Goal: Communication & Community: Answer question/provide support

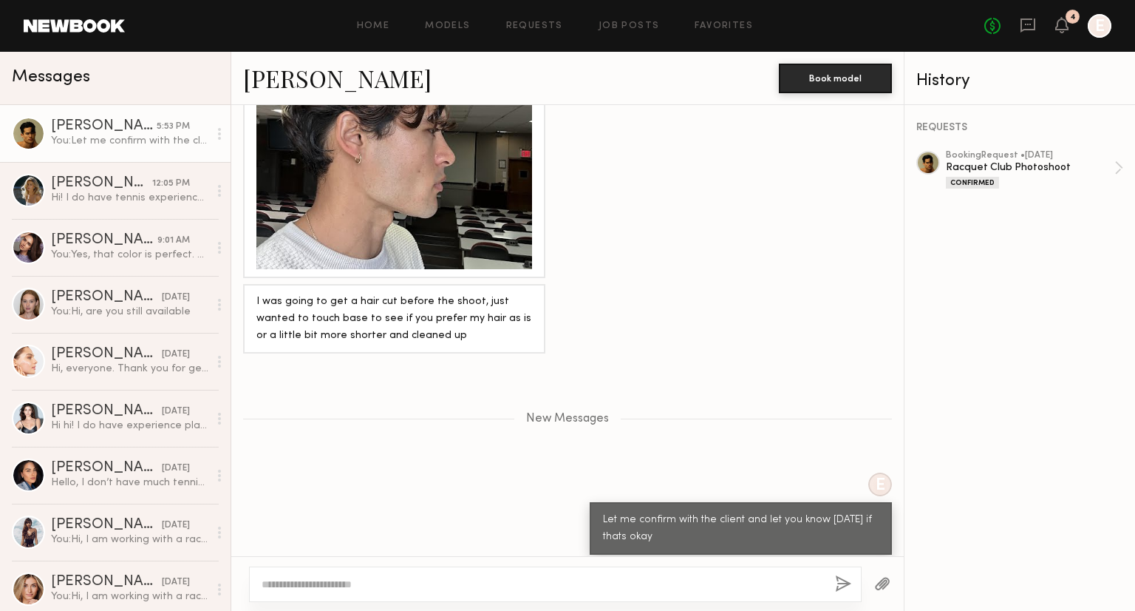
scroll to position [1807, 0]
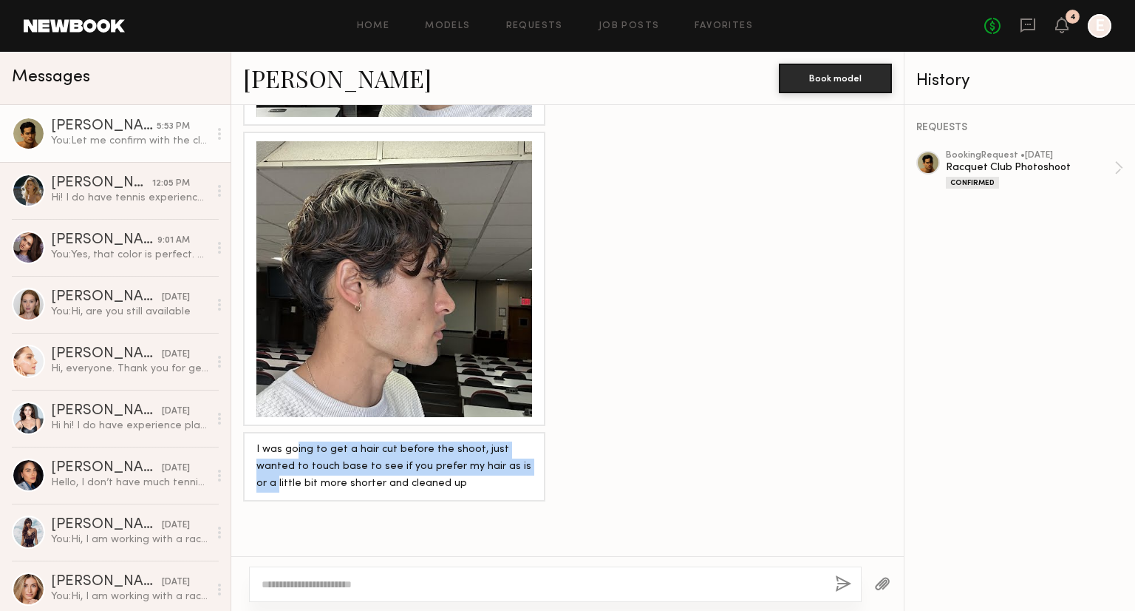
drag, startPoint x: 295, startPoint y: 392, endPoint x: 497, endPoint y: 420, distance: 203.8
click at [497, 441] on div "I was going to get a hair cut before the shoot, just wanted to touch base to se…" at bounding box center [395, 466] width 276 height 51
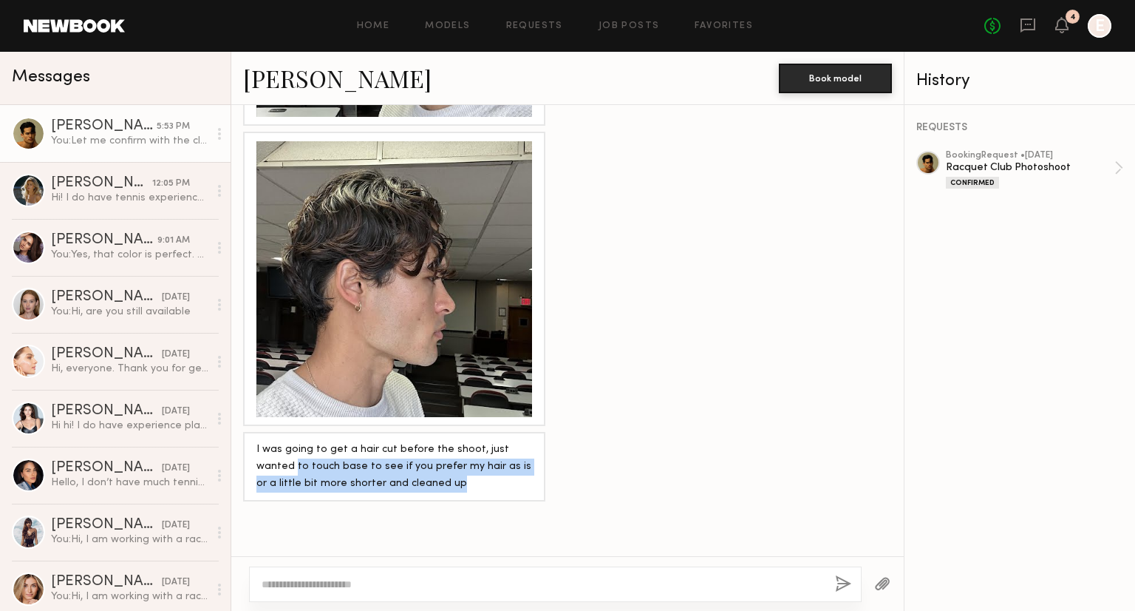
drag, startPoint x: 432, startPoint y: 443, endPoint x: 237, endPoint y: 412, distance: 196.9
click at [237, 432] on div "I was going to get a hair cut before the shoot, just wanted to touch base to se…" at bounding box center [567, 466] width 673 height 69
click at [269, 441] on div "I was going to get a hair cut before the shoot, just wanted to touch base to se…" at bounding box center [395, 466] width 276 height 51
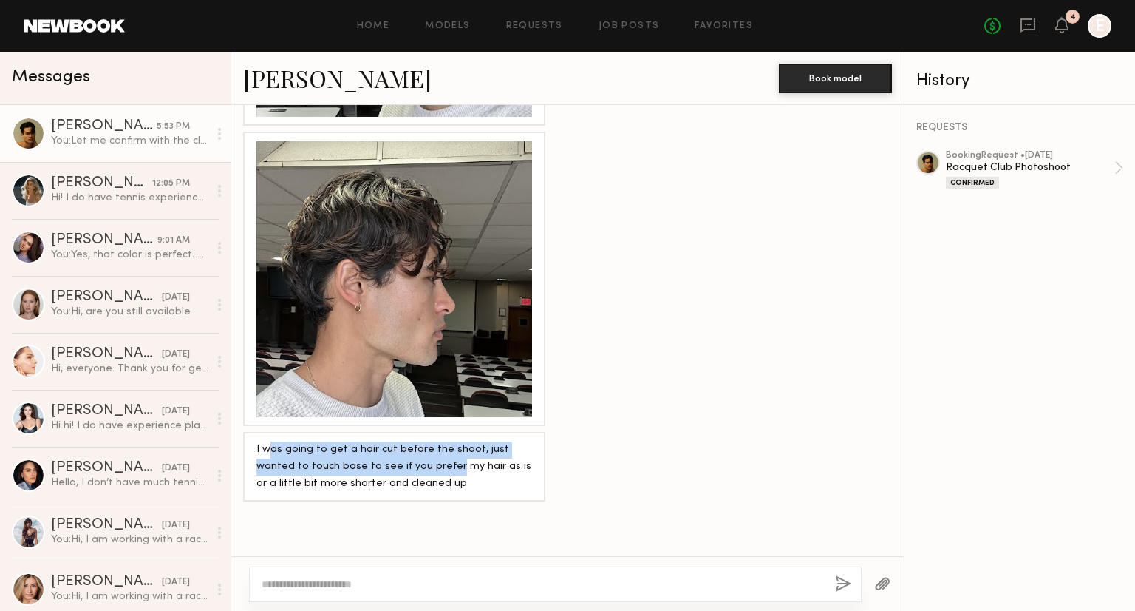
drag, startPoint x: 269, startPoint y: 397, endPoint x: 410, endPoint y: 423, distance: 143.5
click at [408, 441] on div "I was going to get a hair cut before the shoot, just wanted to touch base to se…" at bounding box center [395, 466] width 276 height 51
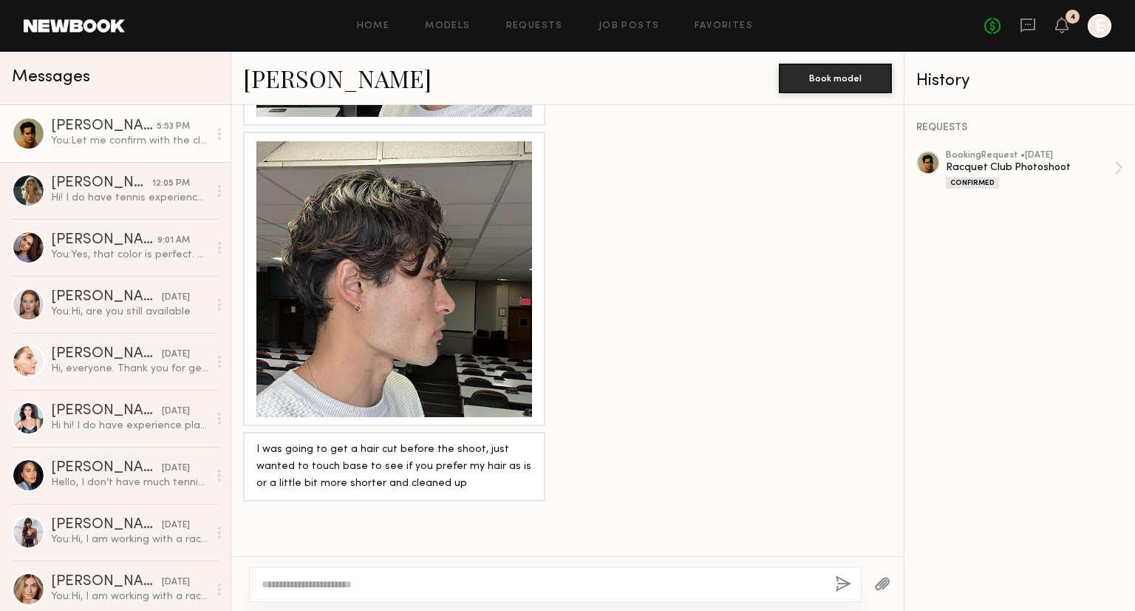
click at [411, 441] on div "I was going to get a hair cut before the shoot, just wanted to touch base to se…" at bounding box center [395, 466] width 276 height 51
drag, startPoint x: 328, startPoint y: 415, endPoint x: 320, endPoint y: 412, distance: 8.7
click at [320, 441] on div "I was going to get a hair cut before the shoot, just wanted to touch base to se…" at bounding box center [395, 466] width 276 height 51
click at [307, 441] on div "I was going to get a hair cut before the shoot, just wanted to touch base to se…" at bounding box center [395, 466] width 276 height 51
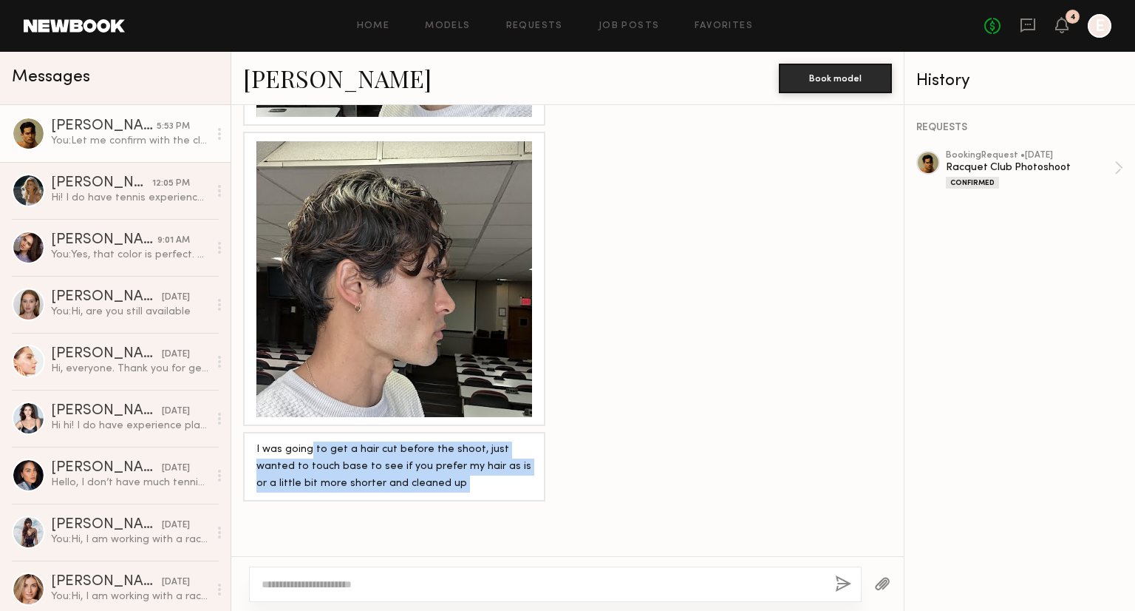
drag, startPoint x: 307, startPoint y: 403, endPoint x: 411, endPoint y: 424, distance: 106.3
click at [410, 441] on div "I was going to get a hair cut before the shoot, just wanted to touch base to se…" at bounding box center [395, 466] width 276 height 51
click at [411, 441] on div "I was going to get a hair cut before the shoot, just wanted to touch base to se…" at bounding box center [395, 466] width 276 height 51
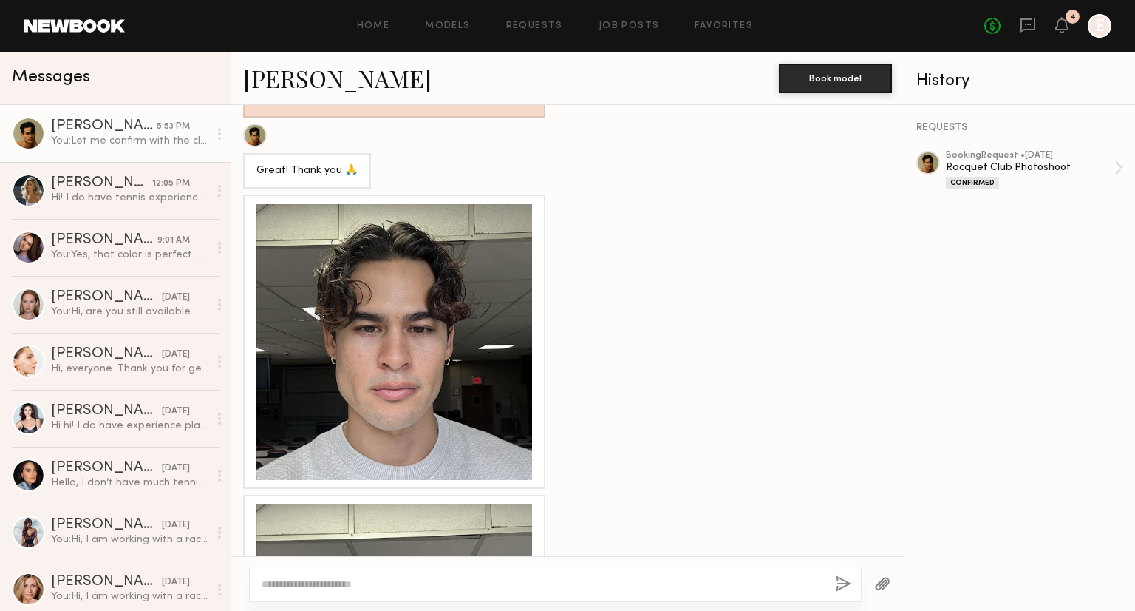
scroll to position [1141, 0]
